Goal: Task Accomplishment & Management: Use online tool/utility

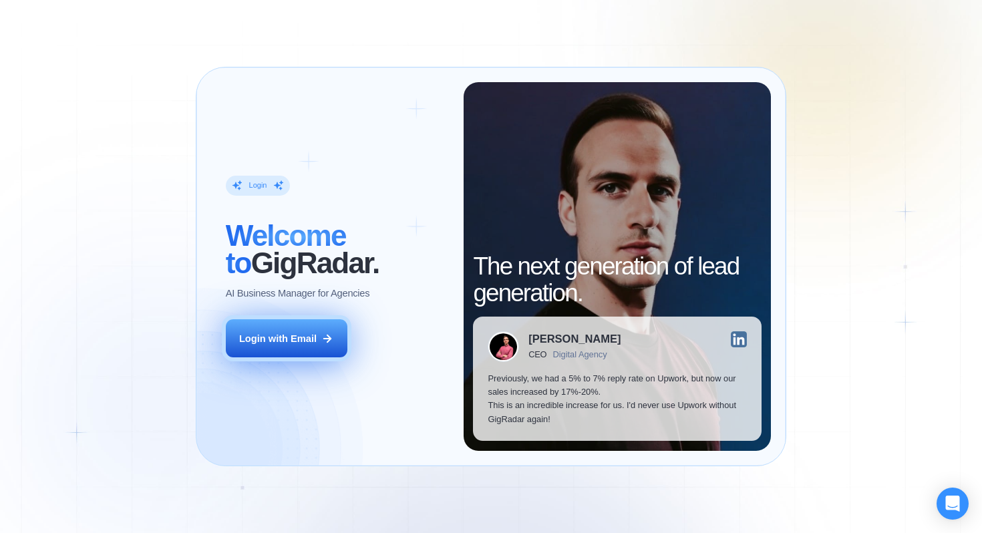
click at [303, 349] on button "Login with Email" at bounding box center [287, 338] width 122 height 38
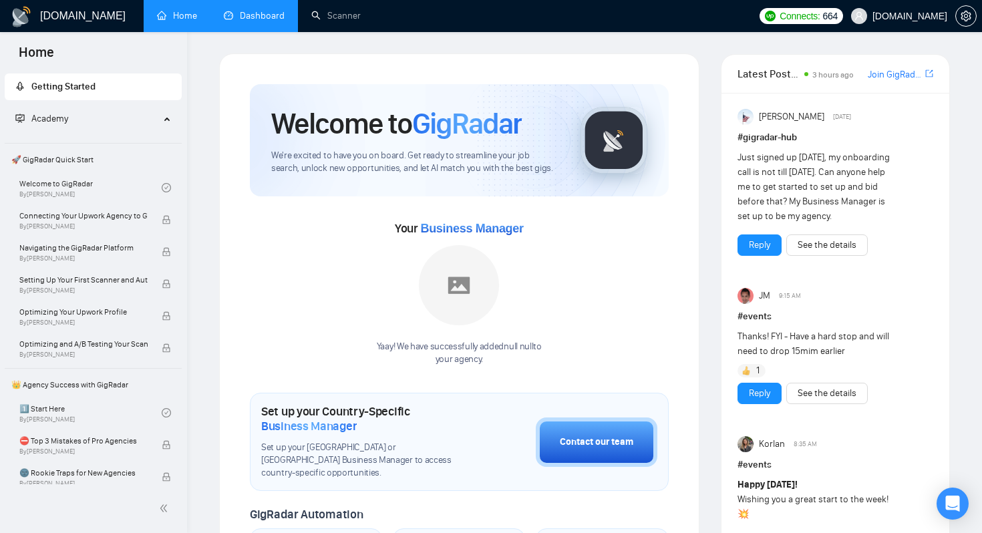
click at [262, 21] on link "Dashboard" at bounding box center [254, 15] width 61 height 11
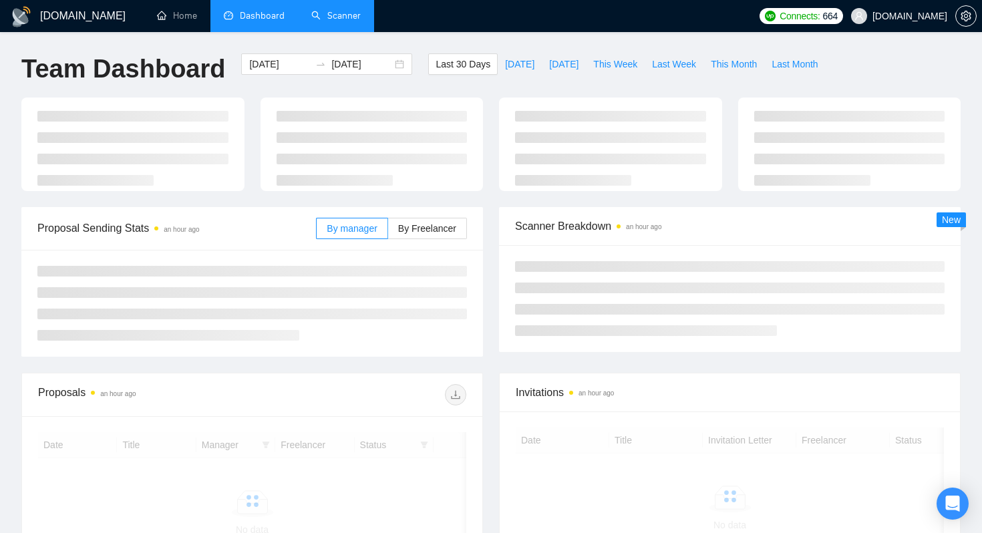
click at [358, 10] on link "Scanner" at bounding box center [335, 15] width 49 height 11
